Goal: Find specific page/section: Find specific page/section

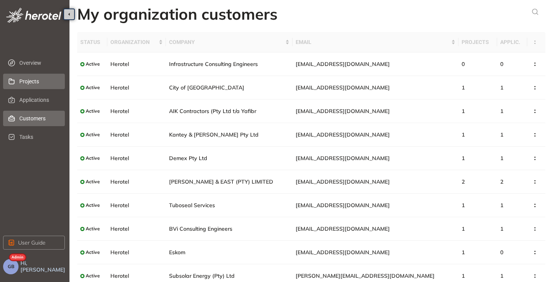
click at [29, 81] on span "Projects" at bounding box center [38, 81] width 39 height 15
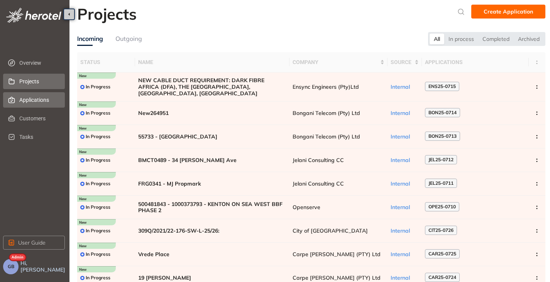
click at [34, 101] on span "Applications" at bounding box center [38, 99] width 39 height 15
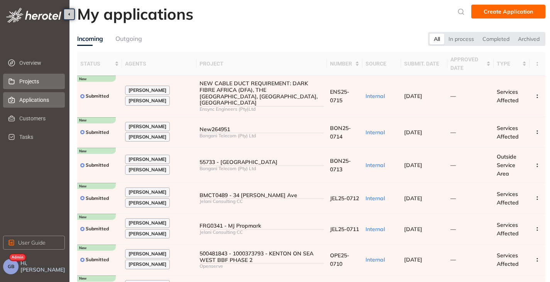
click at [19, 76] on li "Projects" at bounding box center [34, 81] width 62 height 15
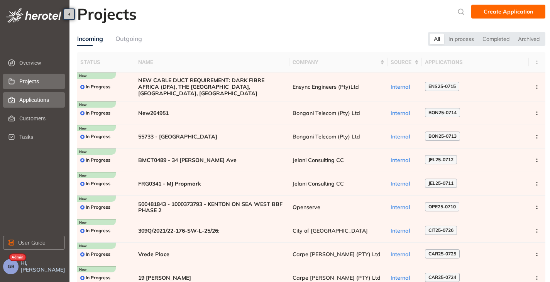
click at [24, 101] on span "Applications" at bounding box center [38, 99] width 39 height 15
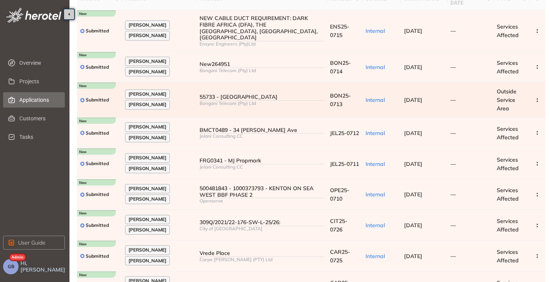
scroll to position [132, 0]
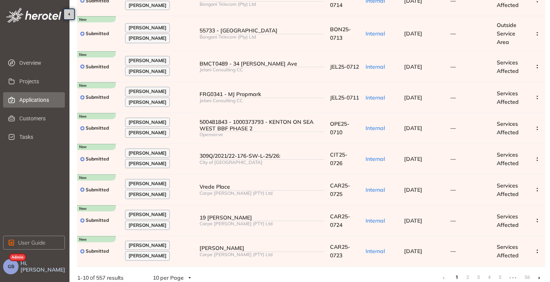
click at [538, 272] on li at bounding box center [539, 278] width 12 height 12
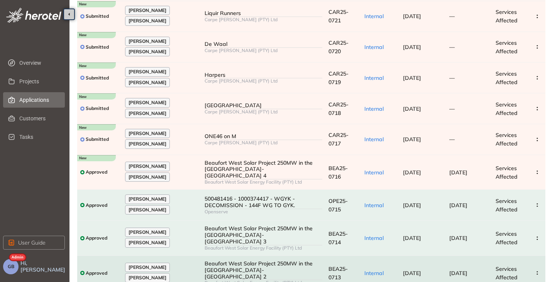
scroll to position [123, 0]
